Goal: Task Accomplishment & Management: Complete application form

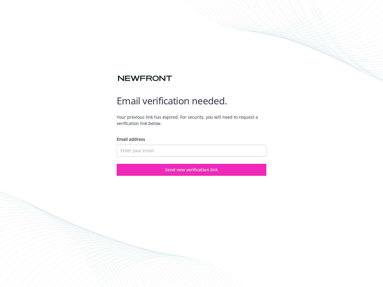
click at [191, 144] on div "Email address" at bounding box center [192, 146] width 150 height 21
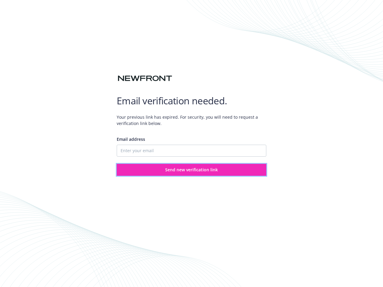
click at [191, 170] on span "Send new verification link" at bounding box center [191, 170] width 53 height 6
